Goal: Information Seeking & Learning: Learn about a topic

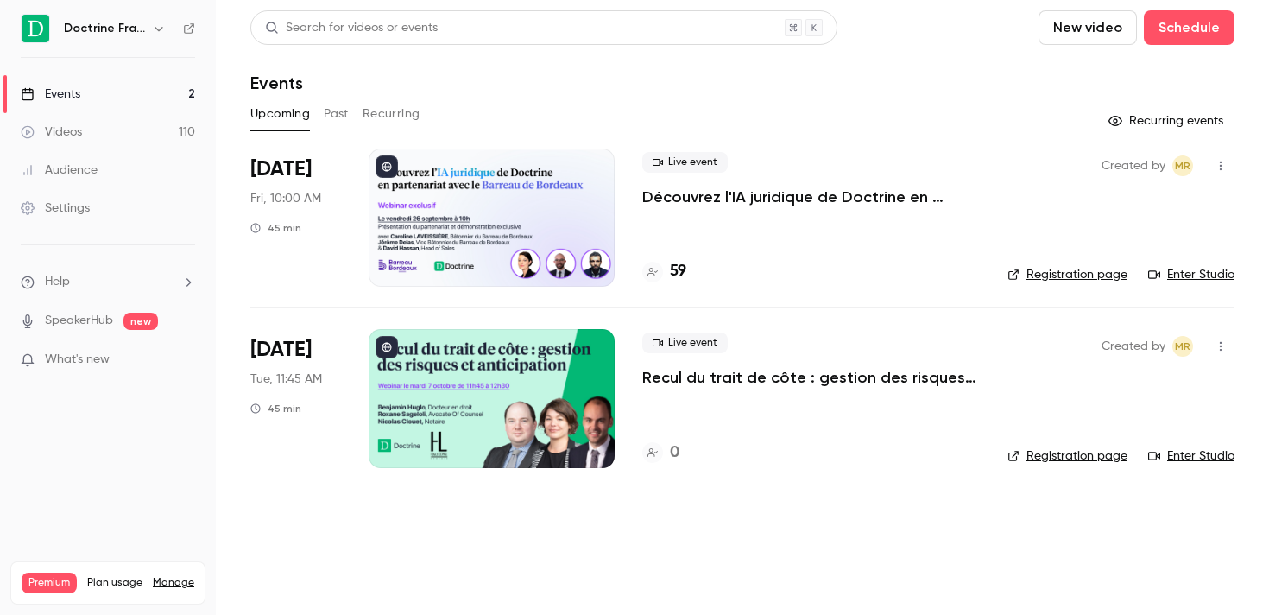
click at [79, 142] on link "Videos 110" at bounding box center [108, 132] width 216 height 38
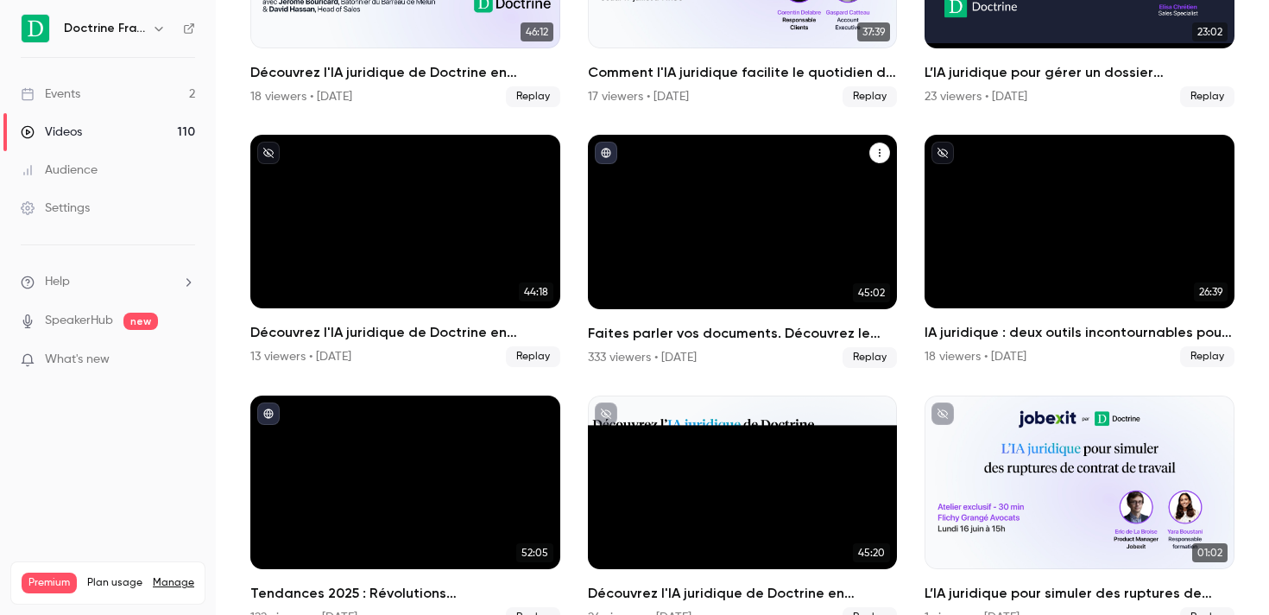
scroll to position [356, 0]
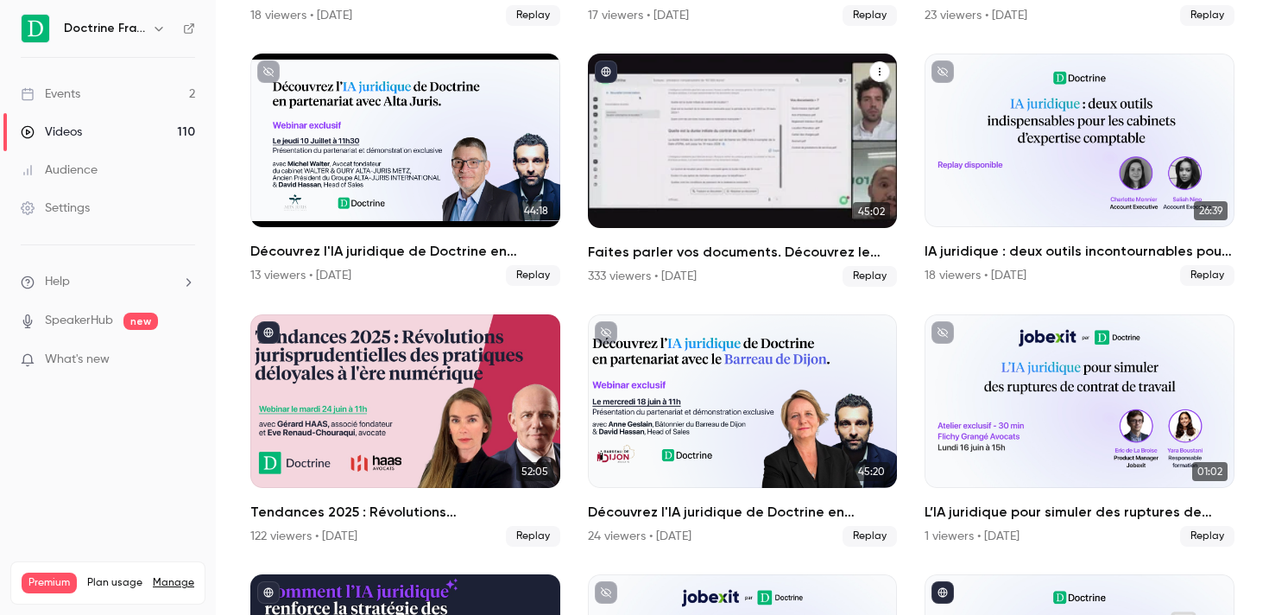
click at [777, 149] on div "Faites parler vos documents. Découvrez le nouveau Chatbot Doctrine." at bounding box center [743, 141] width 310 height 174
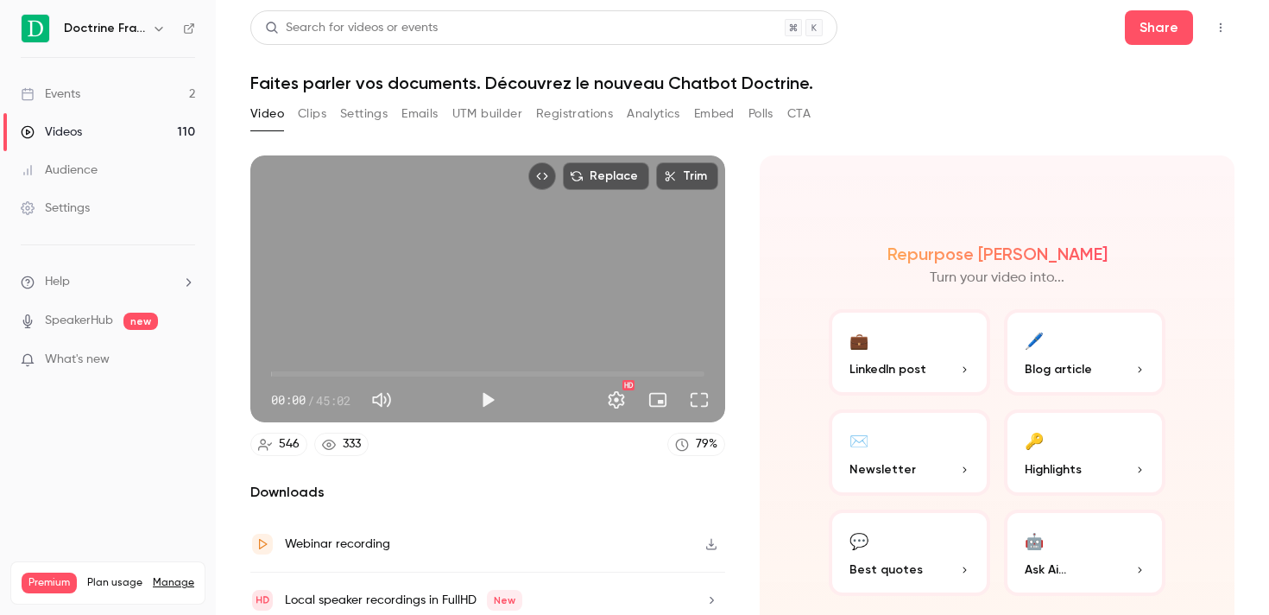
click at [585, 114] on button "Registrations" at bounding box center [574, 114] width 77 height 28
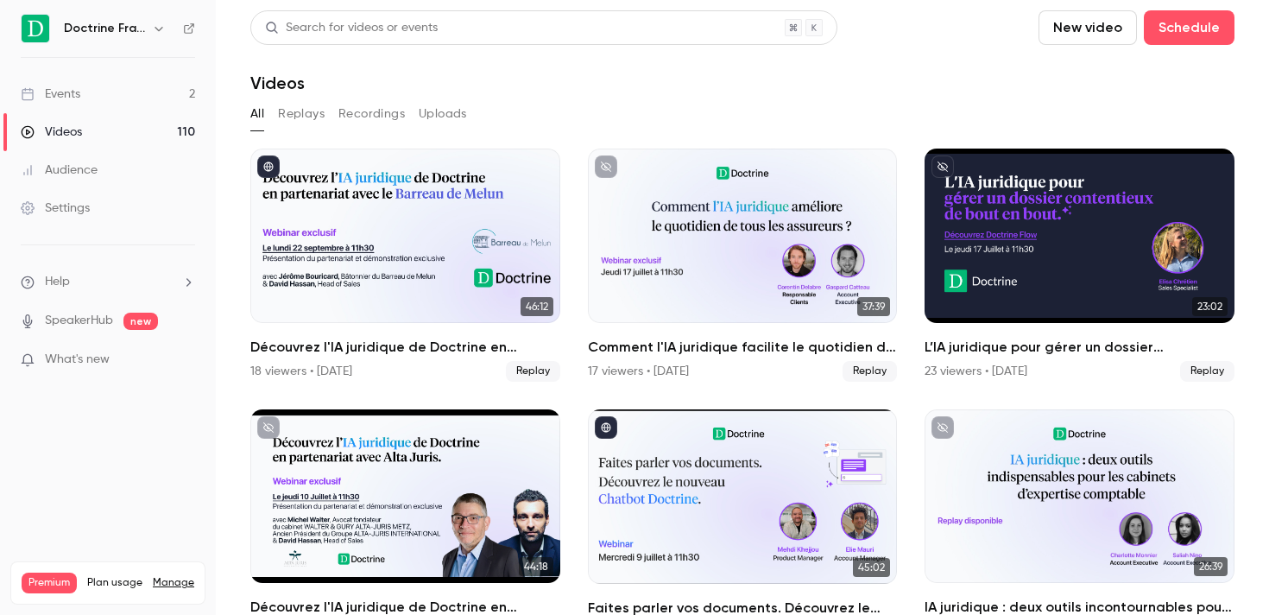
click at [444, 32] on div "Search for videos or events" at bounding box center [543, 27] width 587 height 35
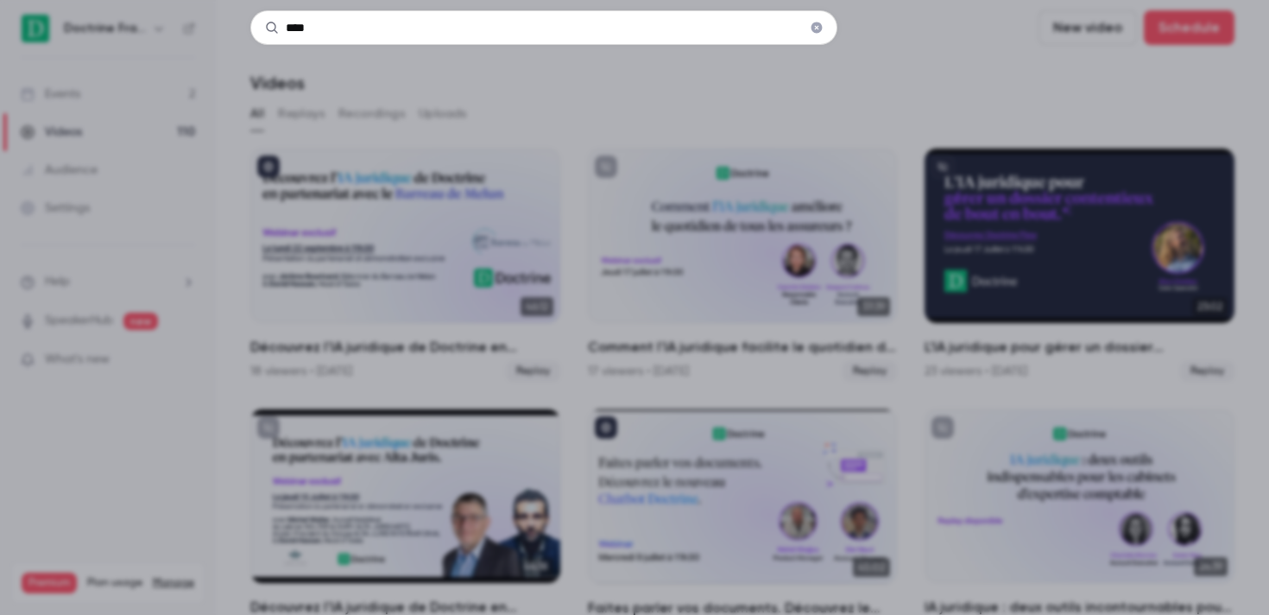
type input "****"
click at [326, 15] on input "****" at bounding box center [543, 27] width 587 height 35
click at [818, 27] on icon "Clear" at bounding box center [817, 28] width 14 height 12
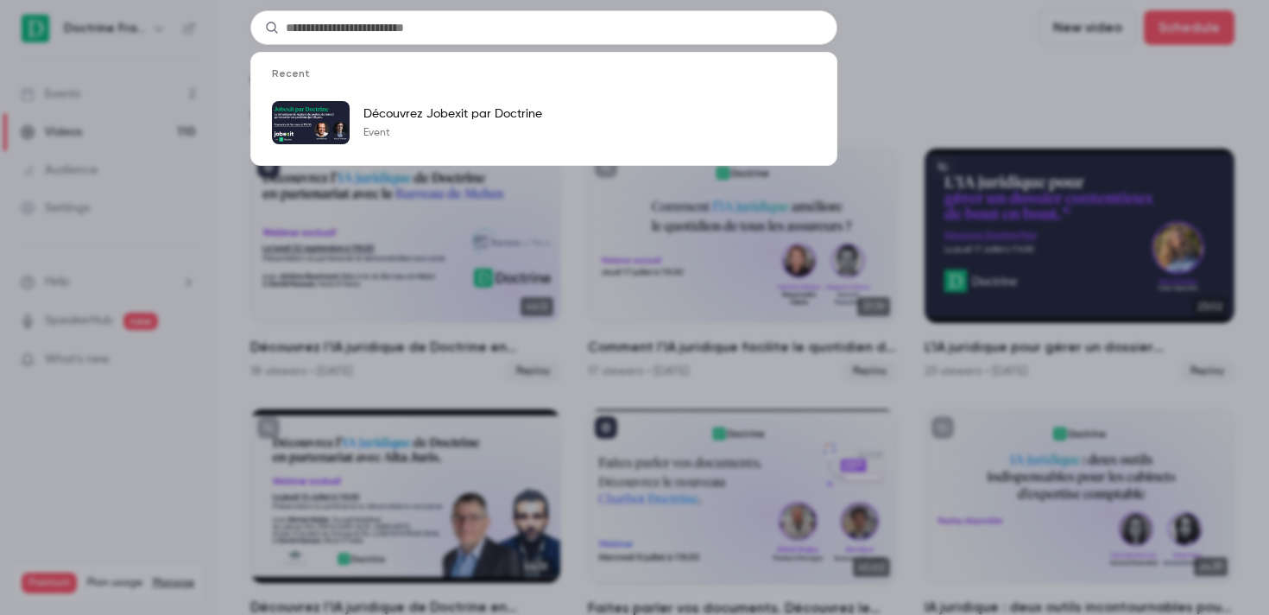
click at [913, 65] on div "Recent Découvrez Jobexit par Doctrine Event" at bounding box center [634, 307] width 1269 height 615
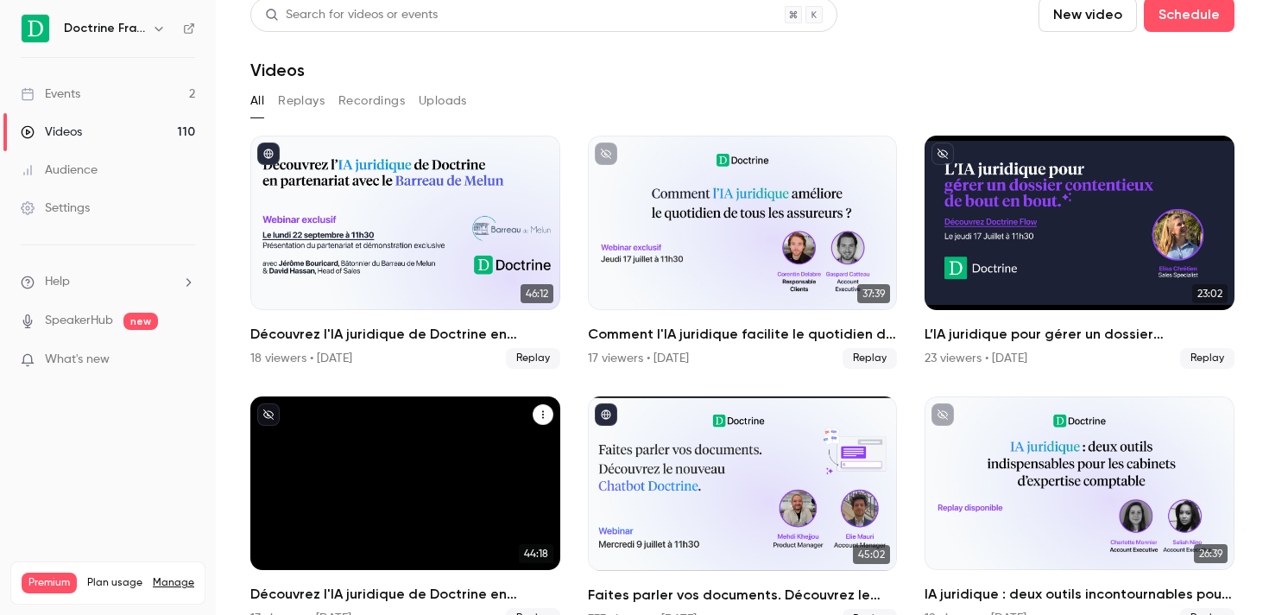
scroll to position [7, 0]
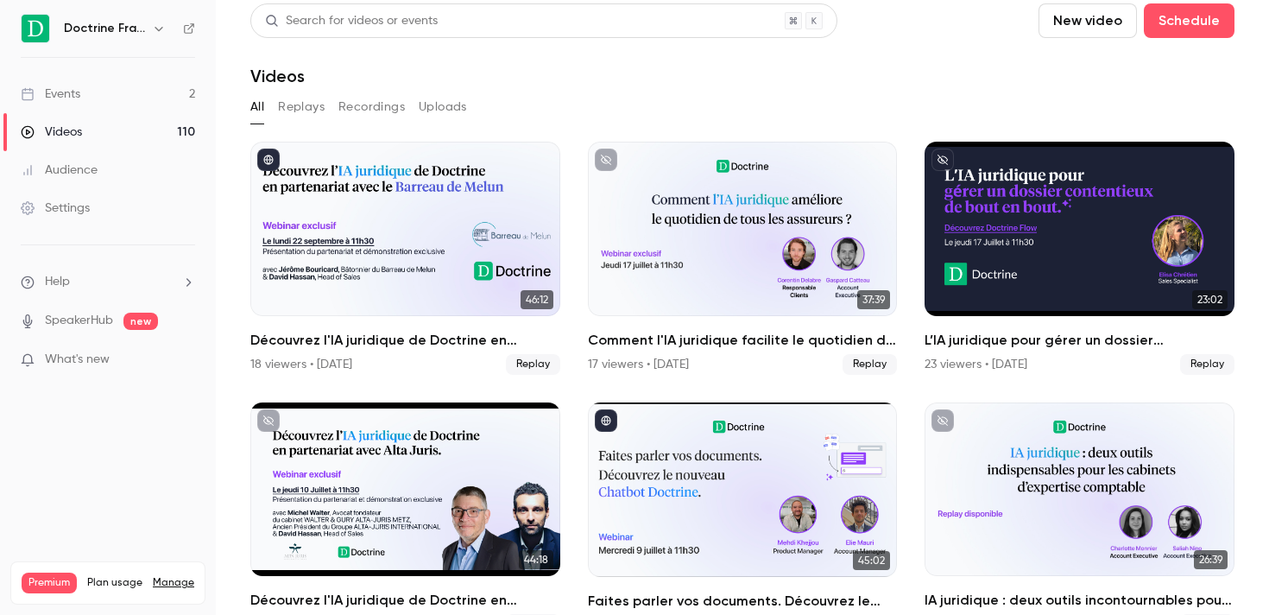
click at [300, 105] on button "Replays" at bounding box center [301, 107] width 47 height 28
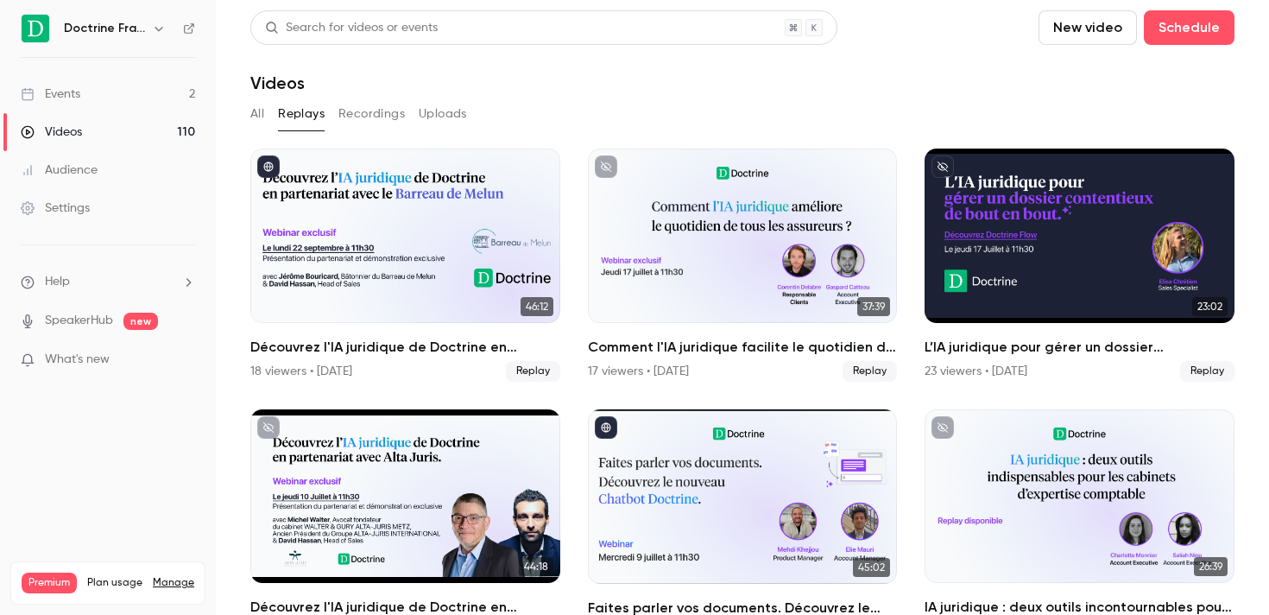
click at [319, 22] on div "Search for videos or events" at bounding box center [351, 28] width 173 height 18
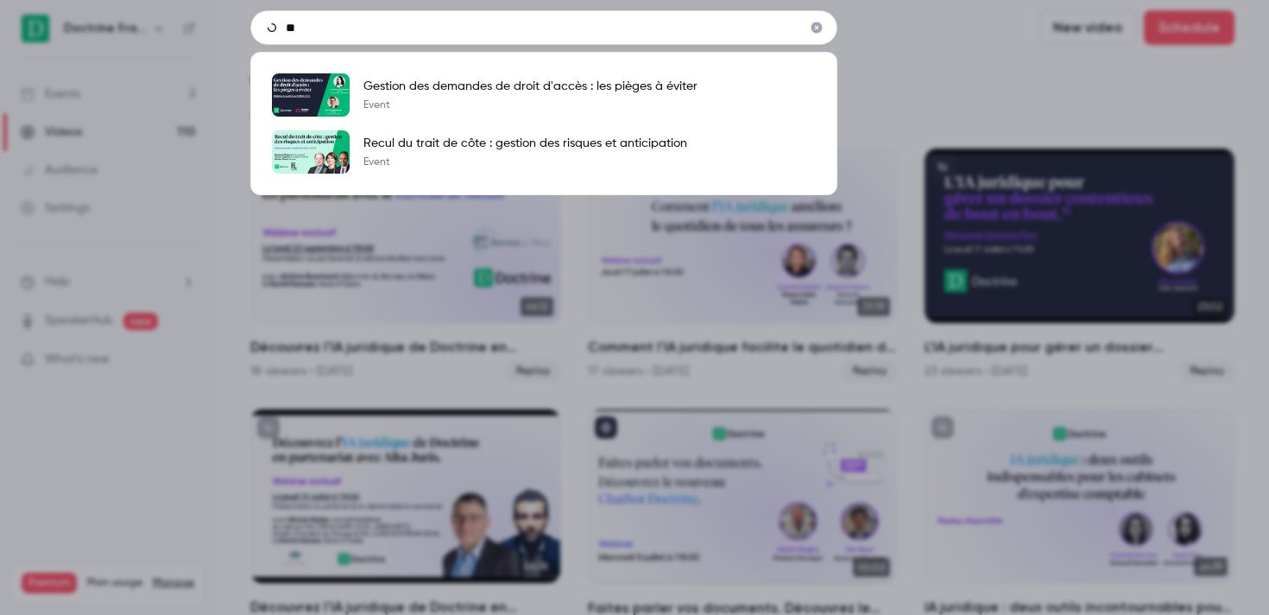
type input "*"
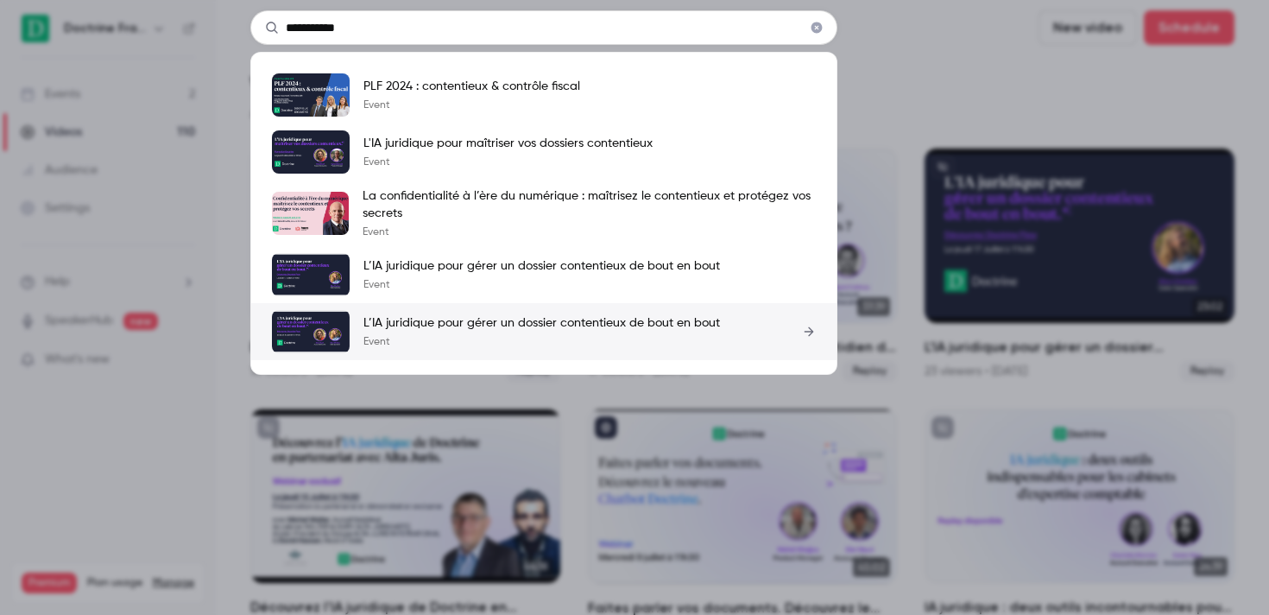
type input "**********"
click at [508, 336] on p "Event" at bounding box center [542, 342] width 357 height 14
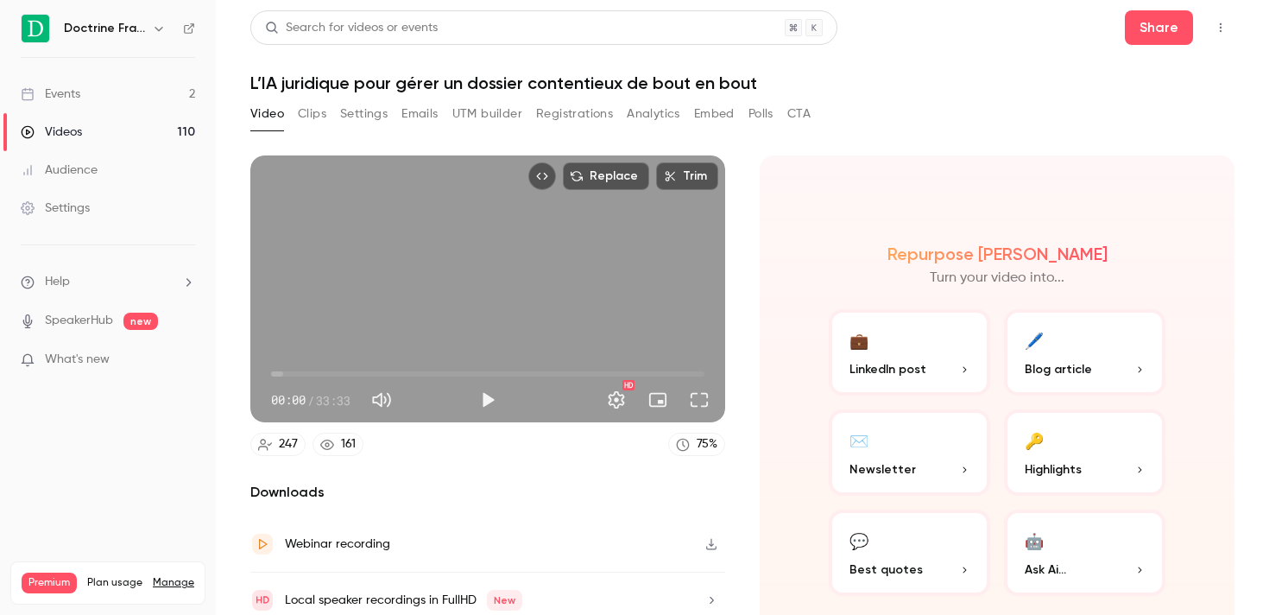
click at [564, 117] on button "Registrations" at bounding box center [574, 114] width 77 height 28
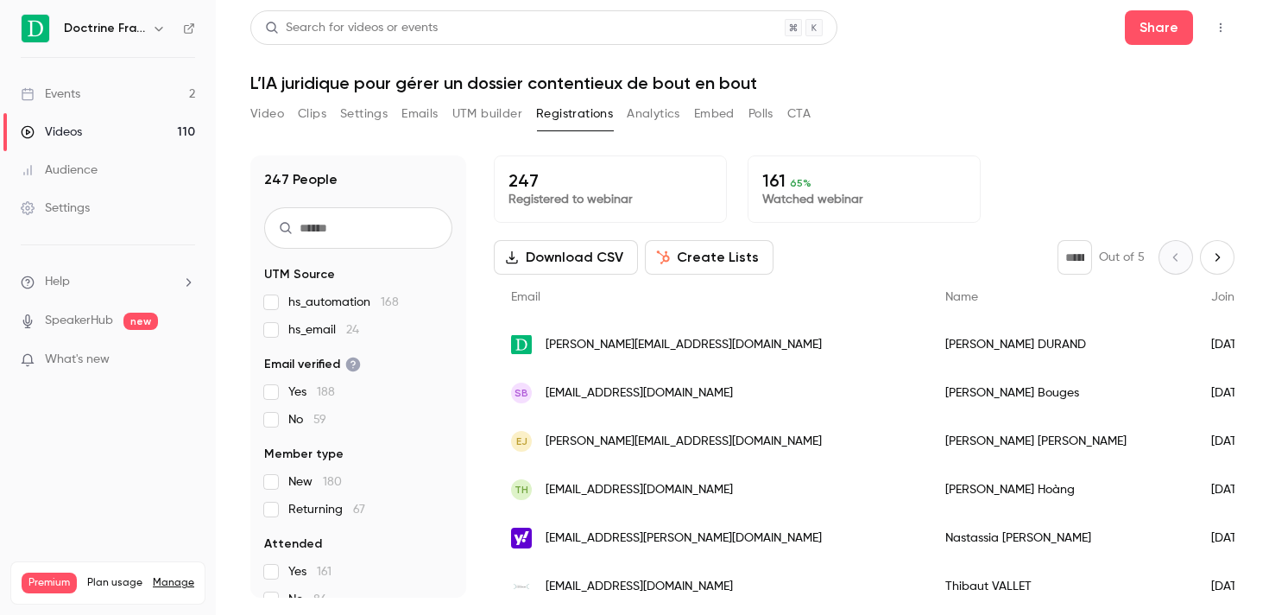
click at [272, 113] on button "Video" at bounding box center [267, 114] width 34 height 28
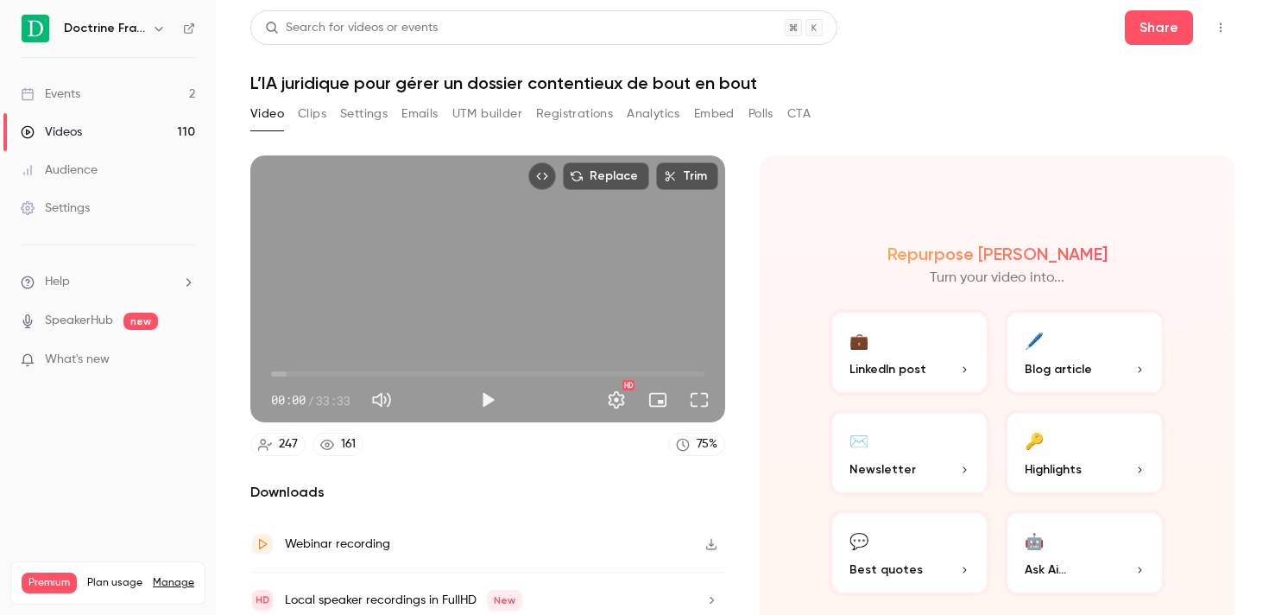
click at [82, 93] on link "Events 2" at bounding box center [108, 94] width 216 height 38
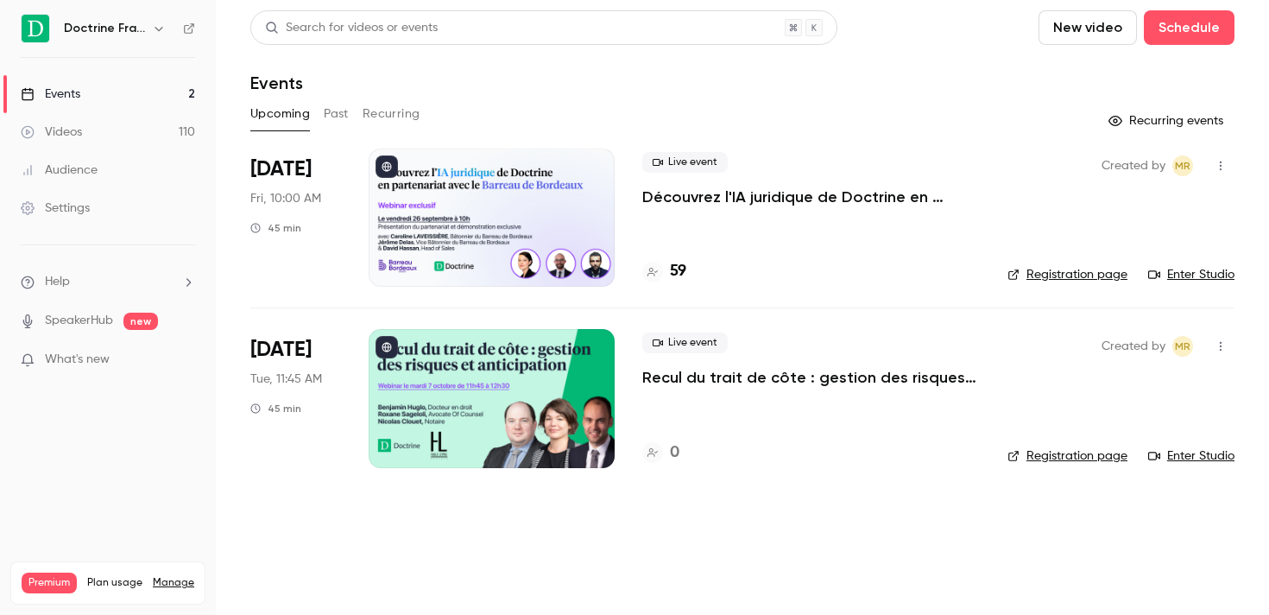
click at [995, 525] on main "Search for videos or events New video Schedule Events Upcoming Past Recurring R…" at bounding box center [742, 307] width 1053 height 615
click at [142, 90] on link "Events 2" at bounding box center [108, 94] width 216 height 38
click at [339, 113] on button "Past" at bounding box center [336, 114] width 25 height 28
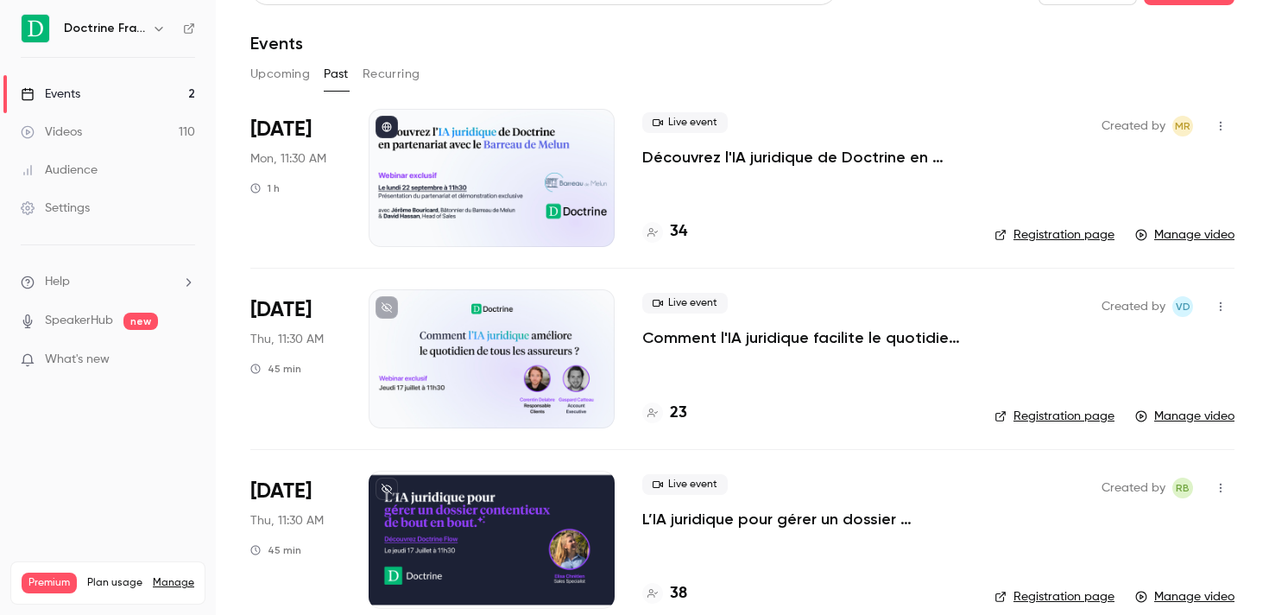
scroll to position [41, 0]
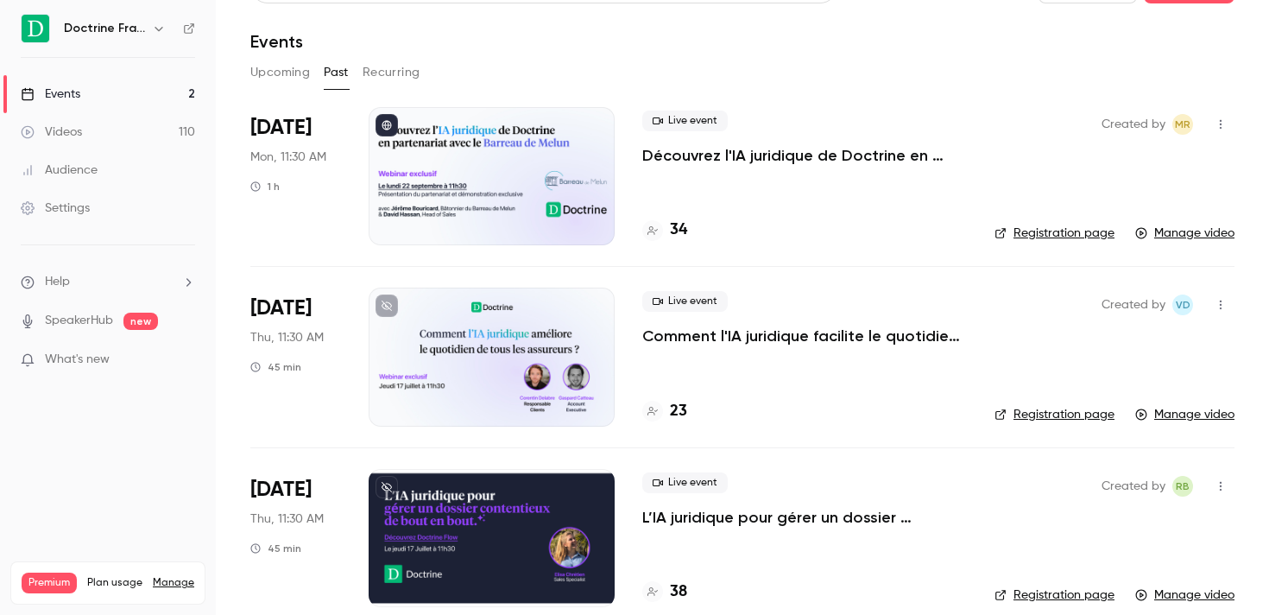
click at [164, 135] on link "Videos 110" at bounding box center [108, 132] width 216 height 38
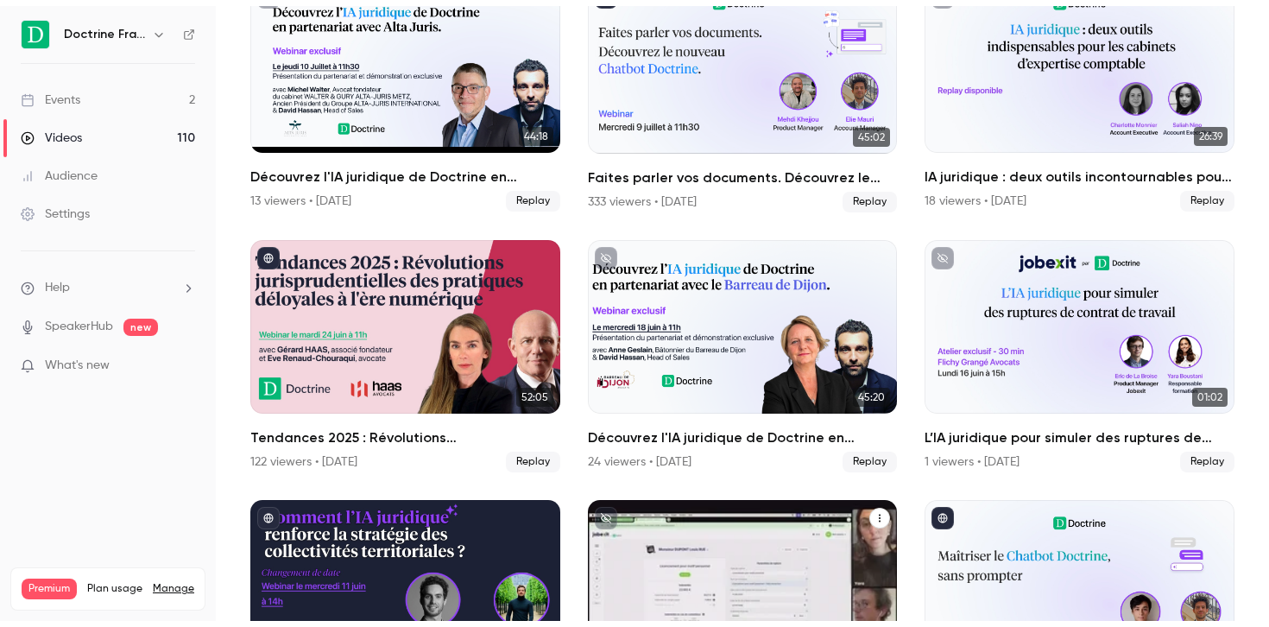
scroll to position [535, 0]
